Goal: Navigation & Orientation: Find specific page/section

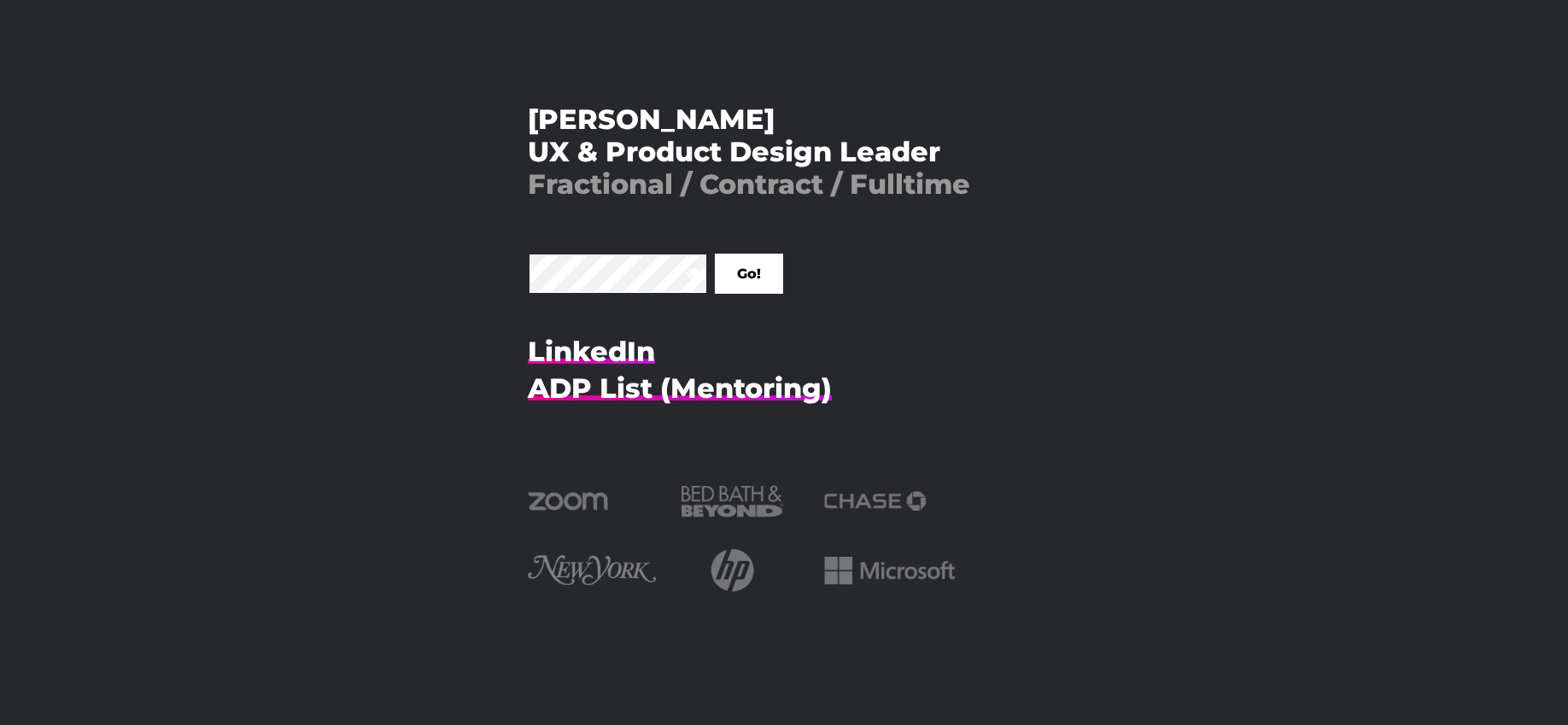
click at [715, 253] on input "Go!" at bounding box center [749, 273] width 68 height 40
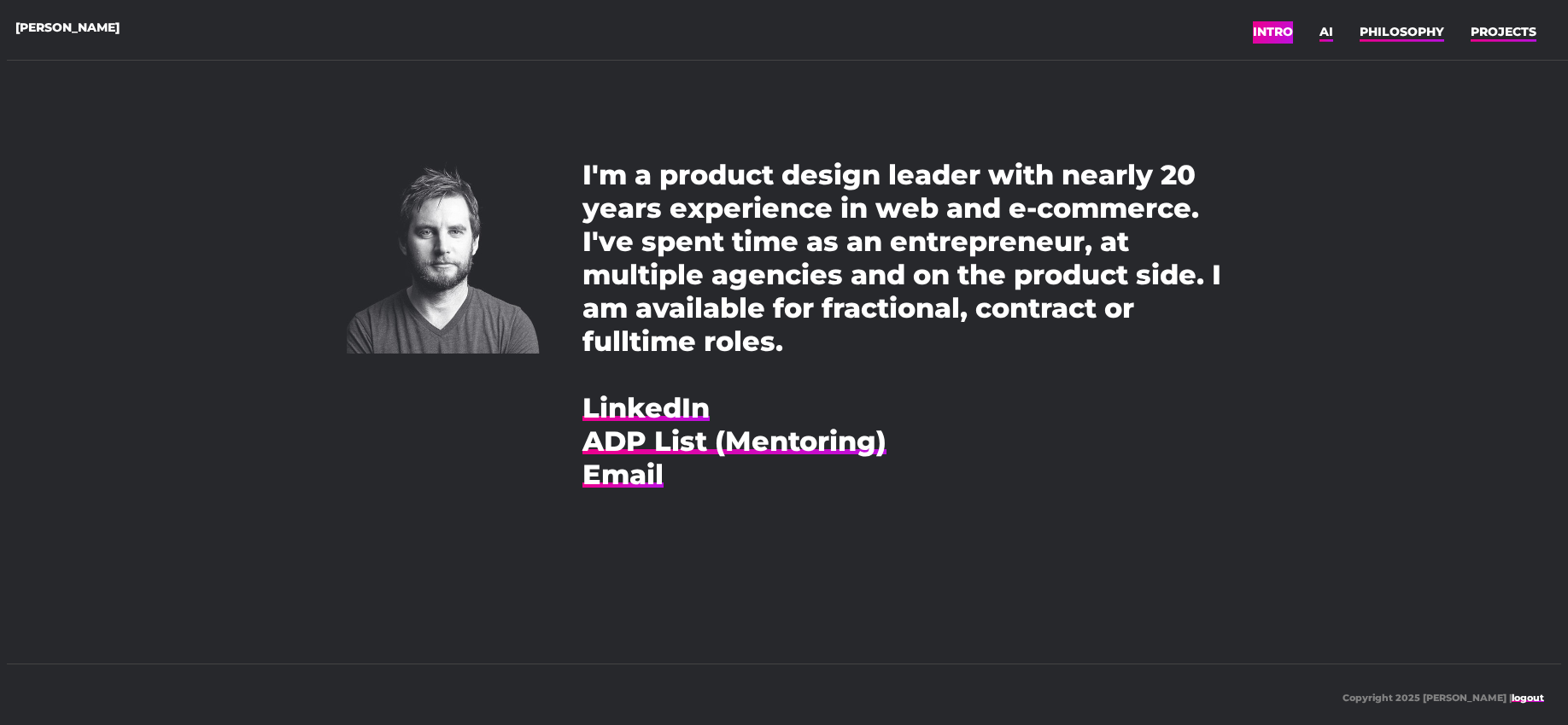
scroll to position [15, 0]
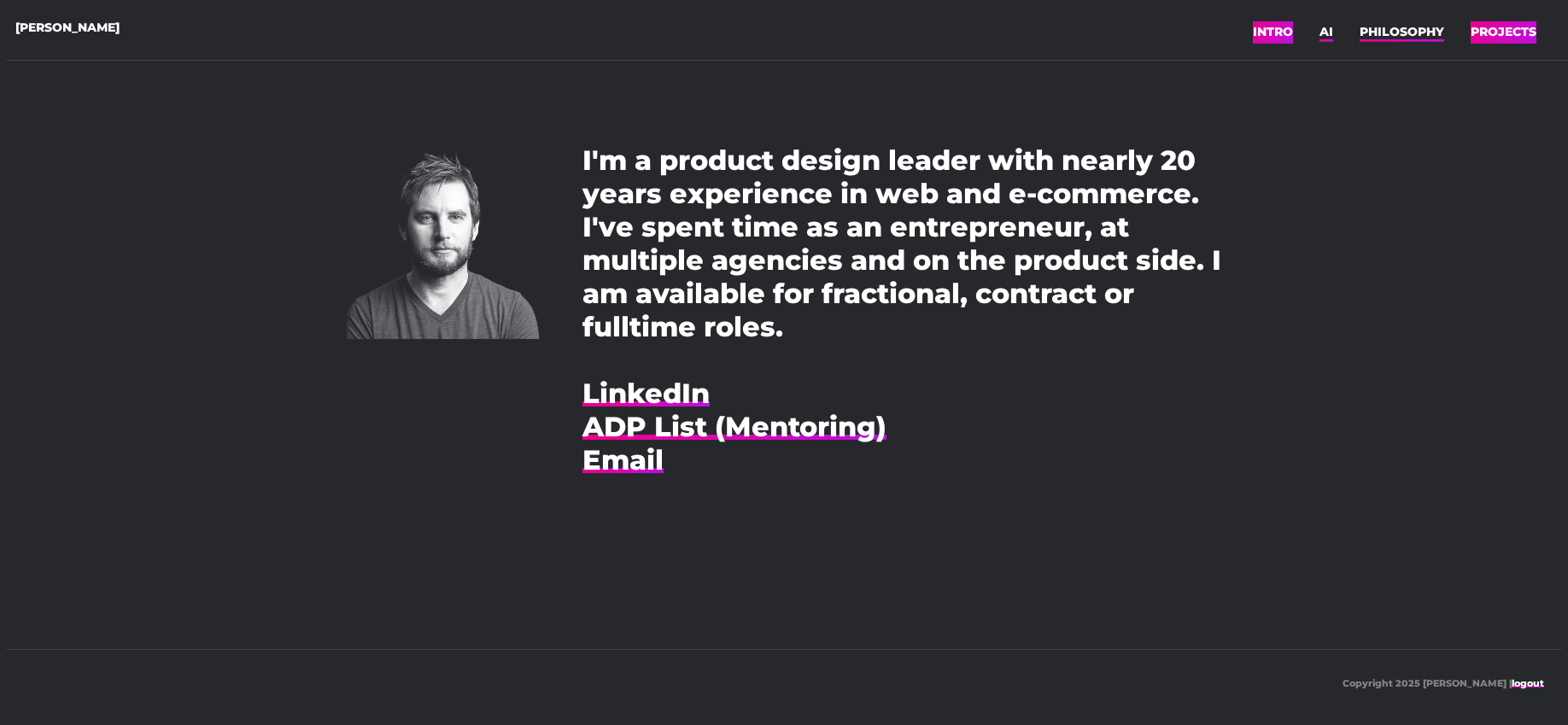
click at [1503, 24] on link "PROJECTS" at bounding box center [1503, 31] width 66 height 25
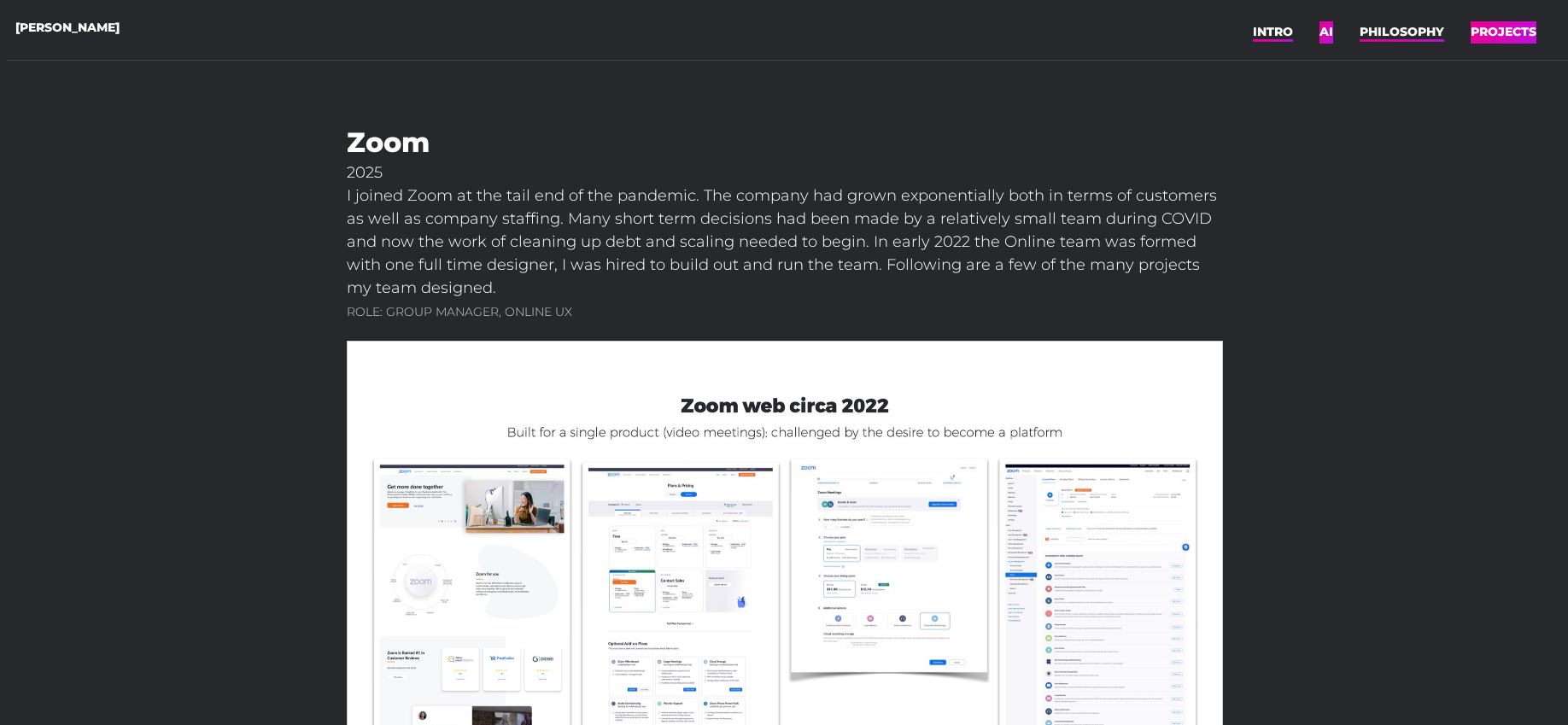
click at [1507, 40] on link "PROJECTS" at bounding box center [1503, 31] width 66 height 25
